Goal: Task Accomplishment & Management: Manage account settings

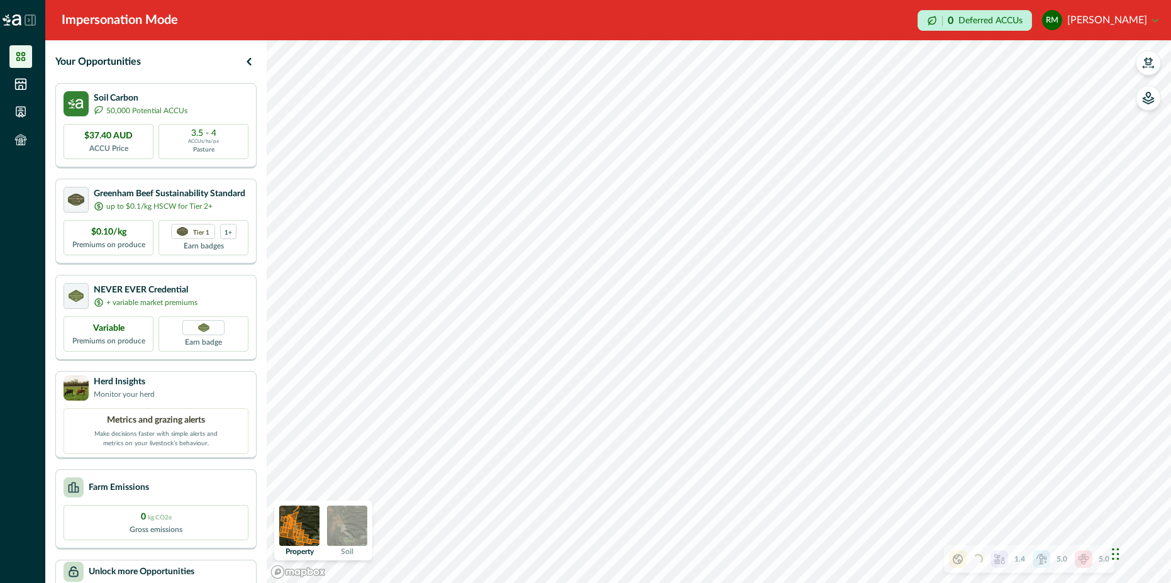
click at [1122, 17] on button "RM [PERSON_NAME]" at bounding box center [1100, 20] width 116 height 30
click at [1086, 61] on button "Sign out" at bounding box center [1088, 56] width 140 height 21
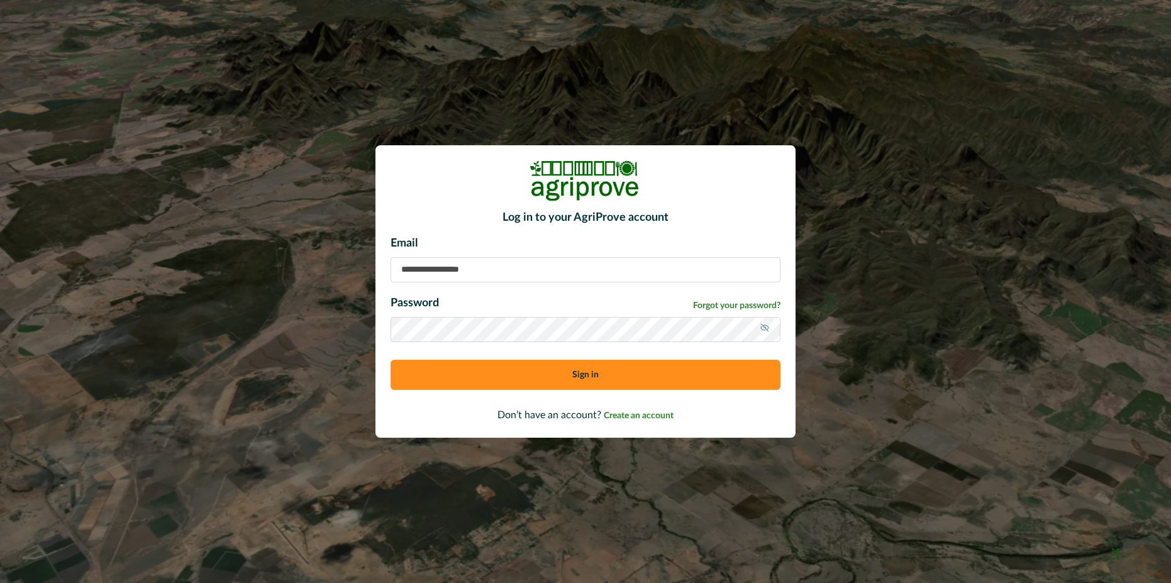
type input "**********"
click at [515, 375] on button "Sign in" at bounding box center [585, 375] width 390 height 30
